Goal: Find specific page/section: Find specific page/section

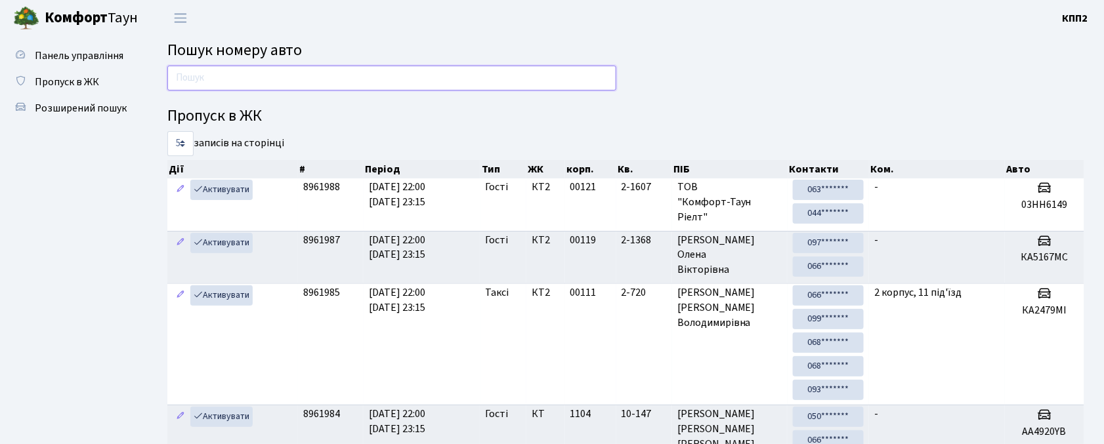
click at [302, 85] on input "text" at bounding box center [391, 78] width 449 height 25
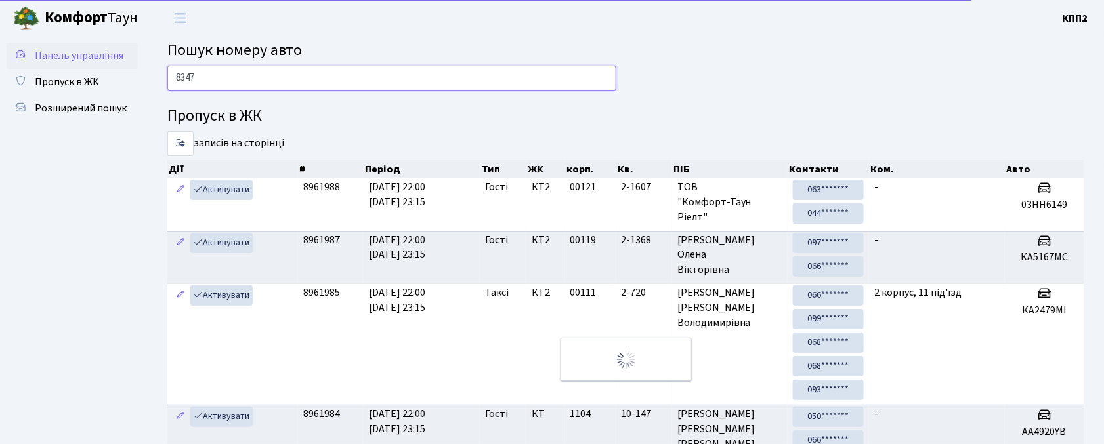
type input "8347"
click at [97, 61] on span "Панель управління" at bounding box center [79, 56] width 89 height 14
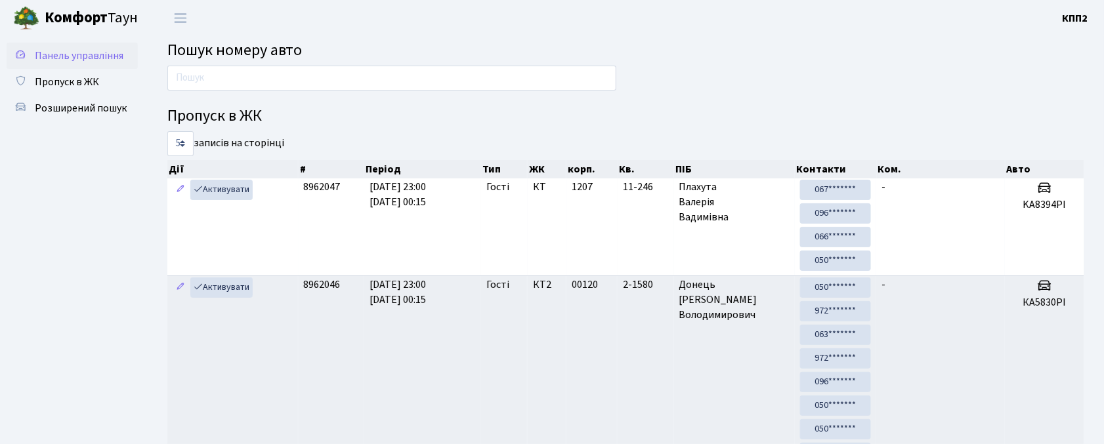
click at [87, 67] on link "Панель управління" at bounding box center [72, 56] width 131 height 26
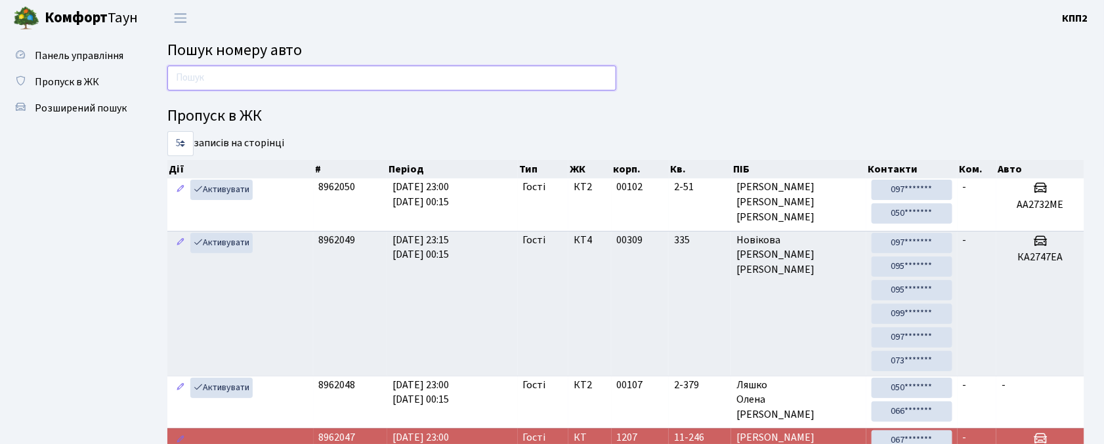
drag, startPoint x: 178, startPoint y: 72, endPoint x: 186, endPoint y: 70, distance: 8.3
click at [178, 72] on input "text" at bounding box center [391, 78] width 449 height 25
click at [202, 68] on input "text" at bounding box center [391, 78] width 449 height 25
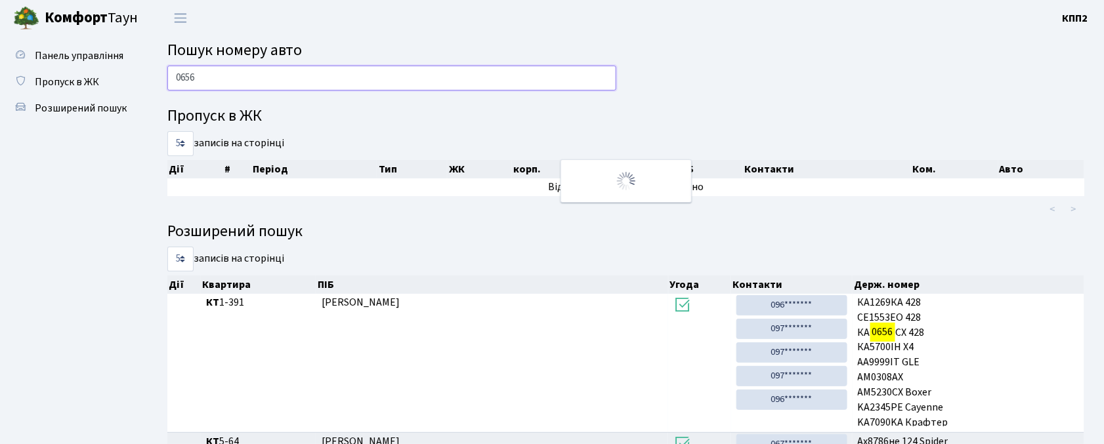
click at [213, 73] on input "0656" at bounding box center [391, 78] width 449 height 25
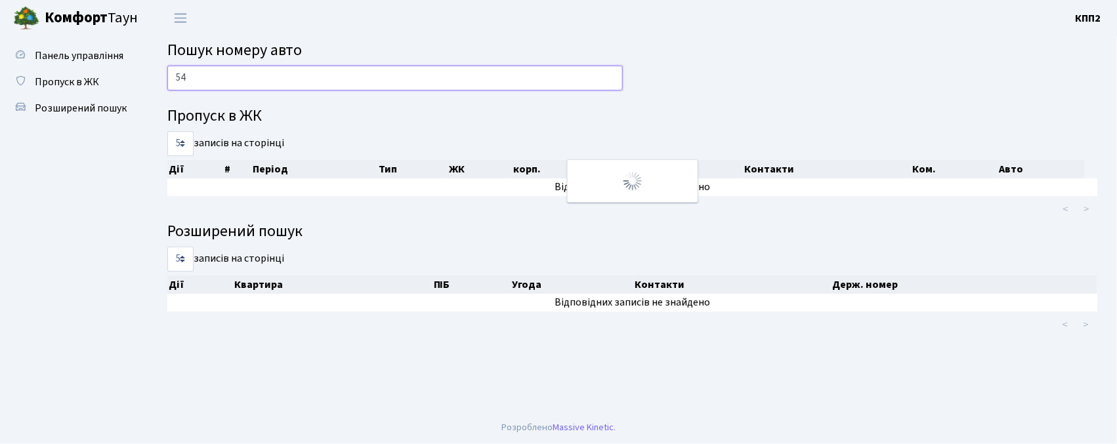
type input "5"
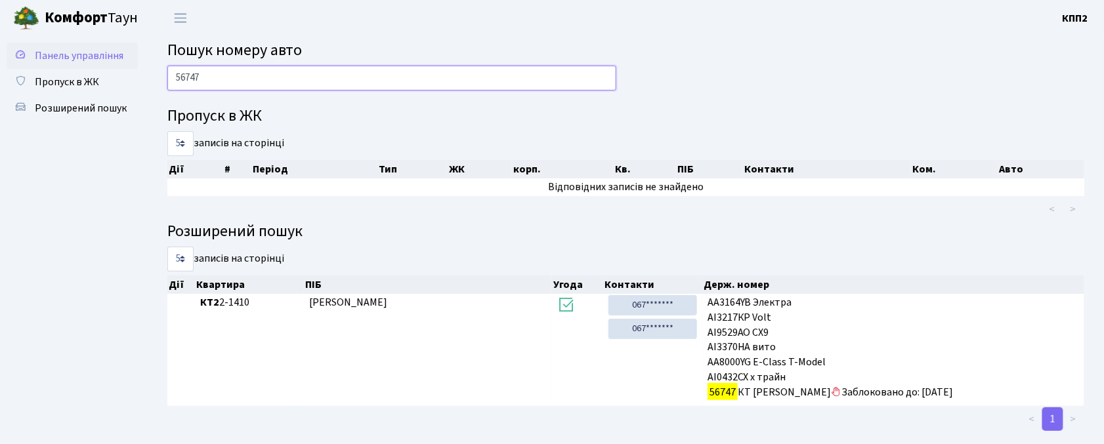
type input "56747"
click at [70, 45] on link "Панель управління" at bounding box center [72, 56] width 131 height 26
